Goal: Task Accomplishment & Management: Complete application form

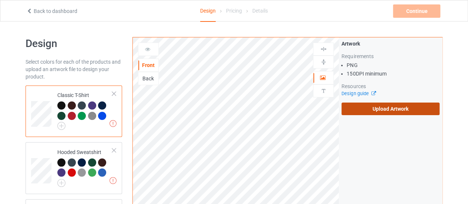
click at [374, 108] on label "Upload Artwork" at bounding box center [390, 108] width 98 height 13
click at [0, 0] on input "Upload Artwork" at bounding box center [0, 0] width 0 height 0
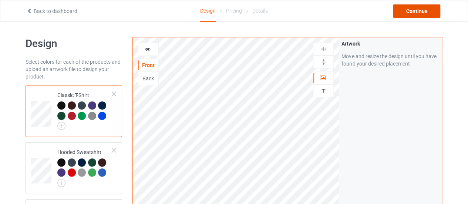
click at [410, 10] on div "Continue" at bounding box center [416, 10] width 47 height 13
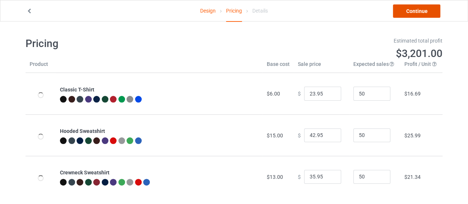
click at [410, 10] on link "Continue" at bounding box center [416, 10] width 47 height 13
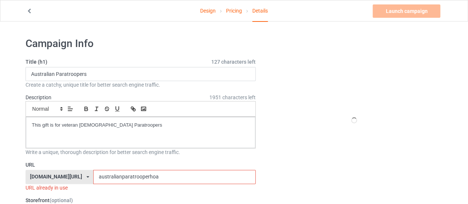
click at [149, 177] on input "australianparatrooperhoa" at bounding box center [174, 177] width 162 height 14
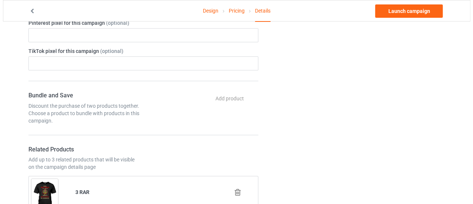
scroll to position [410, 0]
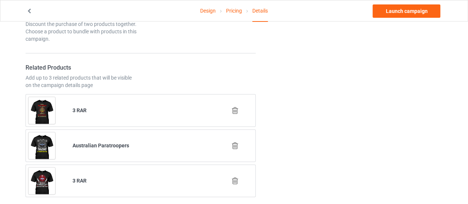
type input "australianparatrooperchoose"
click at [234, 177] on icon at bounding box center [234, 181] width 9 height 8
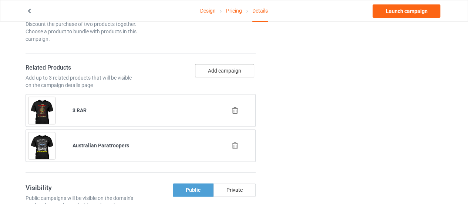
click at [210, 71] on button "Add campaign" at bounding box center [224, 70] width 59 height 13
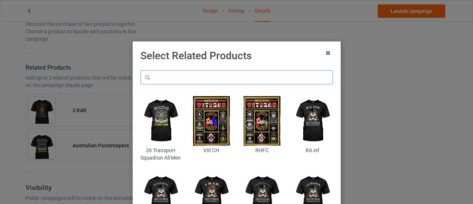
click at [186, 83] on input "text" at bounding box center [237, 77] width 193 height 14
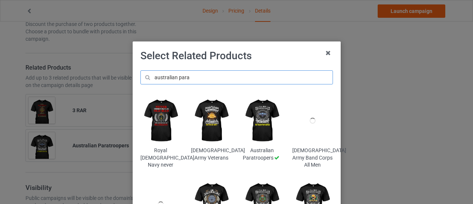
scroll to position [52, 0]
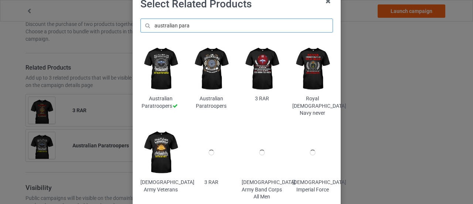
type input "australian para"
click at [213, 76] on img at bounding box center [211, 69] width 40 height 50
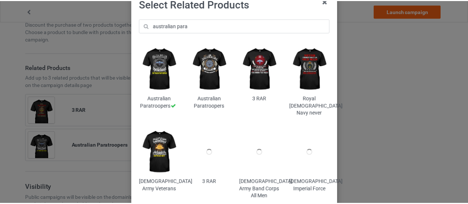
scroll to position [0, 0]
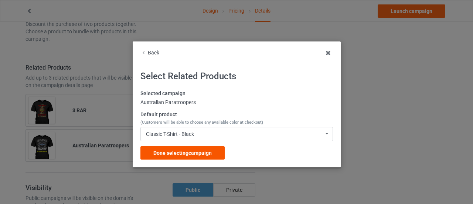
click at [195, 154] on span "Done selecting campaign" at bounding box center [182, 153] width 58 height 6
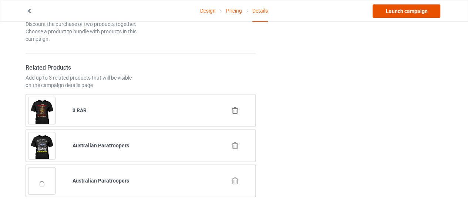
click at [379, 13] on link "Launch campaign" at bounding box center [406, 10] width 68 height 13
